Goal: Navigation & Orientation: Understand site structure

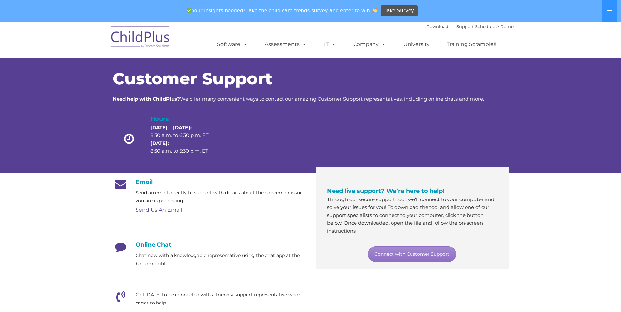
click at [157, 28] on img at bounding box center [140, 38] width 65 height 33
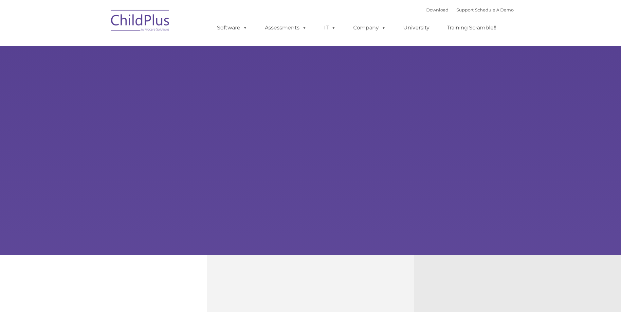
type input ""
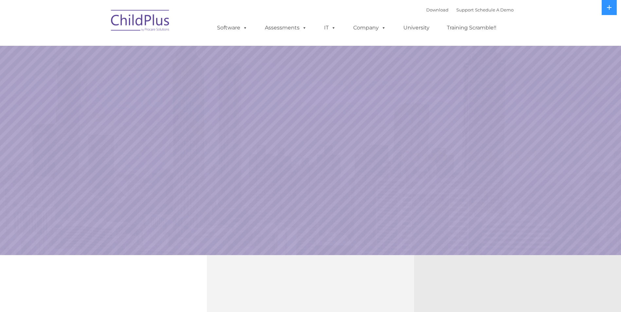
select select "MEDIUM"
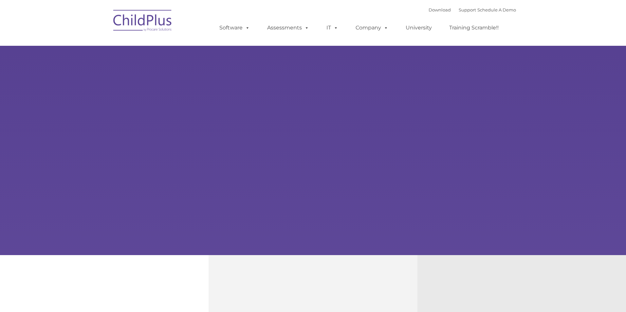
type input ""
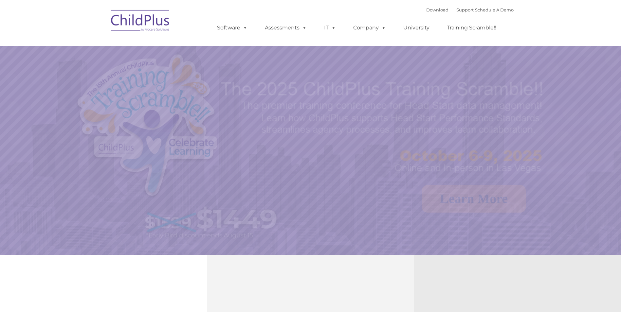
select select "MEDIUM"
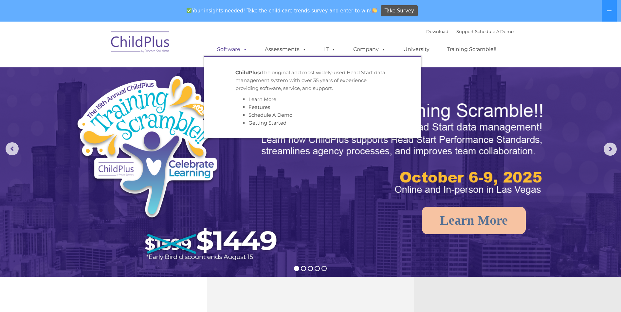
click at [249, 50] on link "Software" at bounding box center [233, 49] width 44 height 13
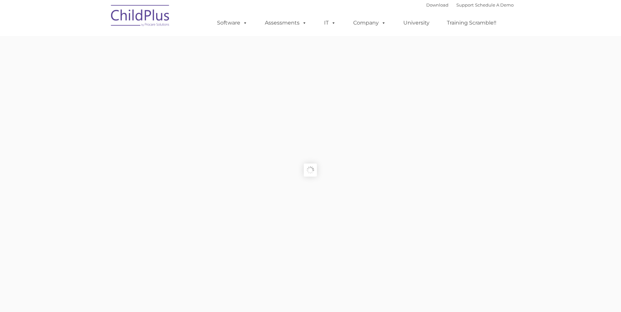
type input ""
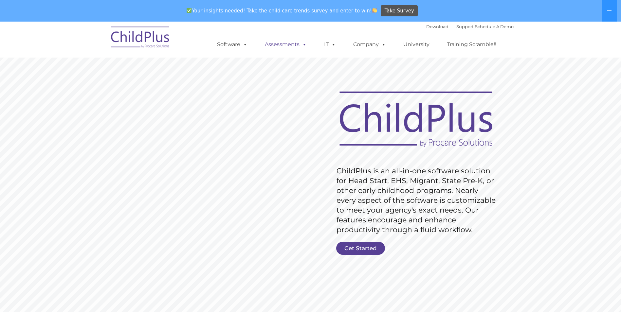
click at [291, 41] on link "Assessments" at bounding box center [285, 44] width 55 height 13
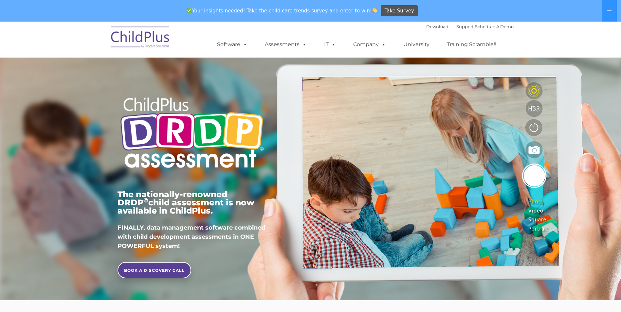
click at [150, 25] on img at bounding box center [140, 38] width 65 height 33
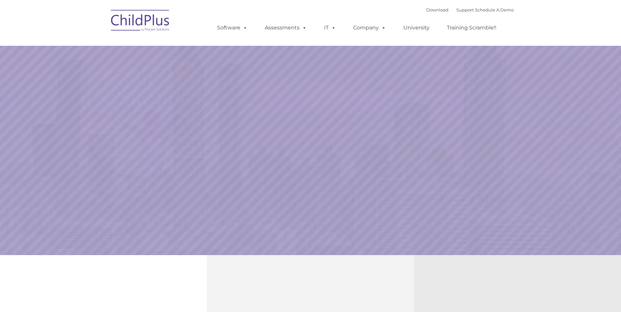
select select "MEDIUM"
